Goal: Find specific page/section: Find specific page/section

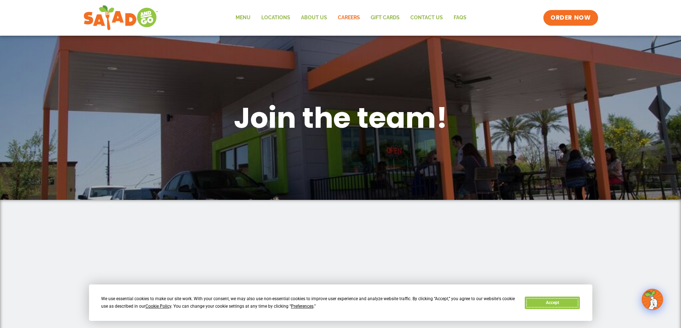
click at [562, 302] on button "Accept" at bounding box center [551, 303] width 55 height 13
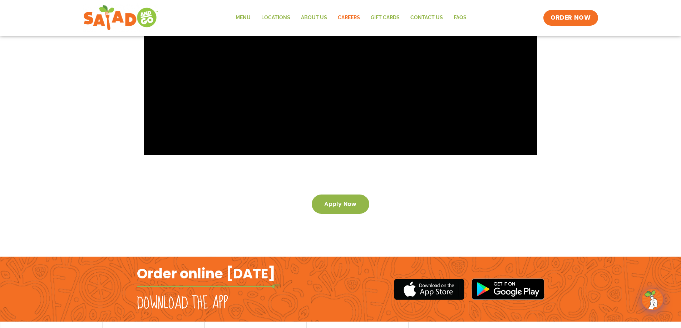
scroll to position [1301, 0]
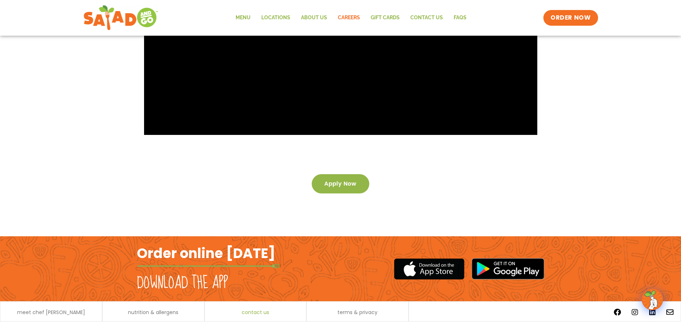
click at [257, 310] on span "contact us" at bounding box center [256, 312] width 28 height 5
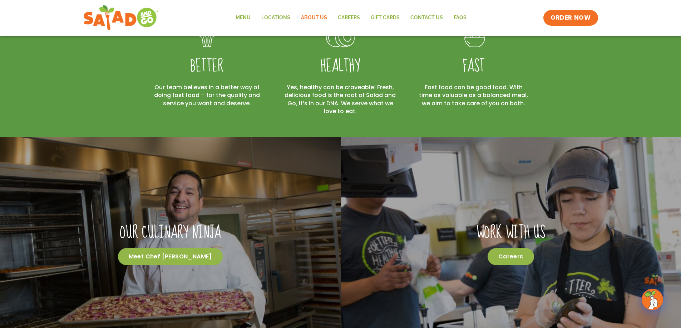
scroll to position [426, 0]
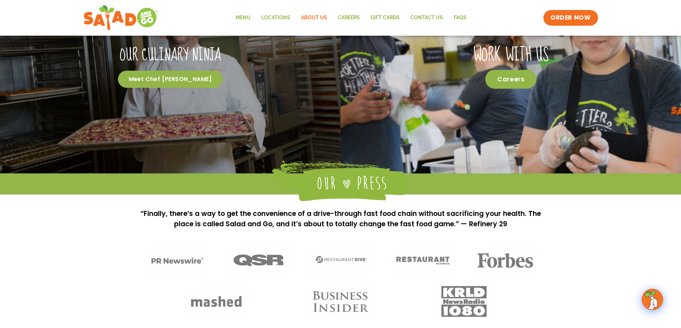
click at [510, 78] on span "Careers" at bounding box center [510, 79] width 51 height 19
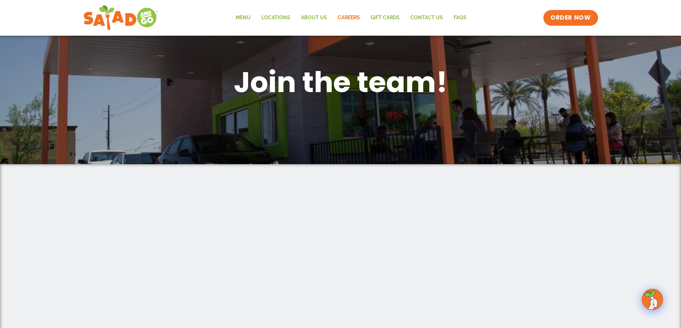
scroll to position [107, 0]
